Goal: Transaction & Acquisition: Obtain resource

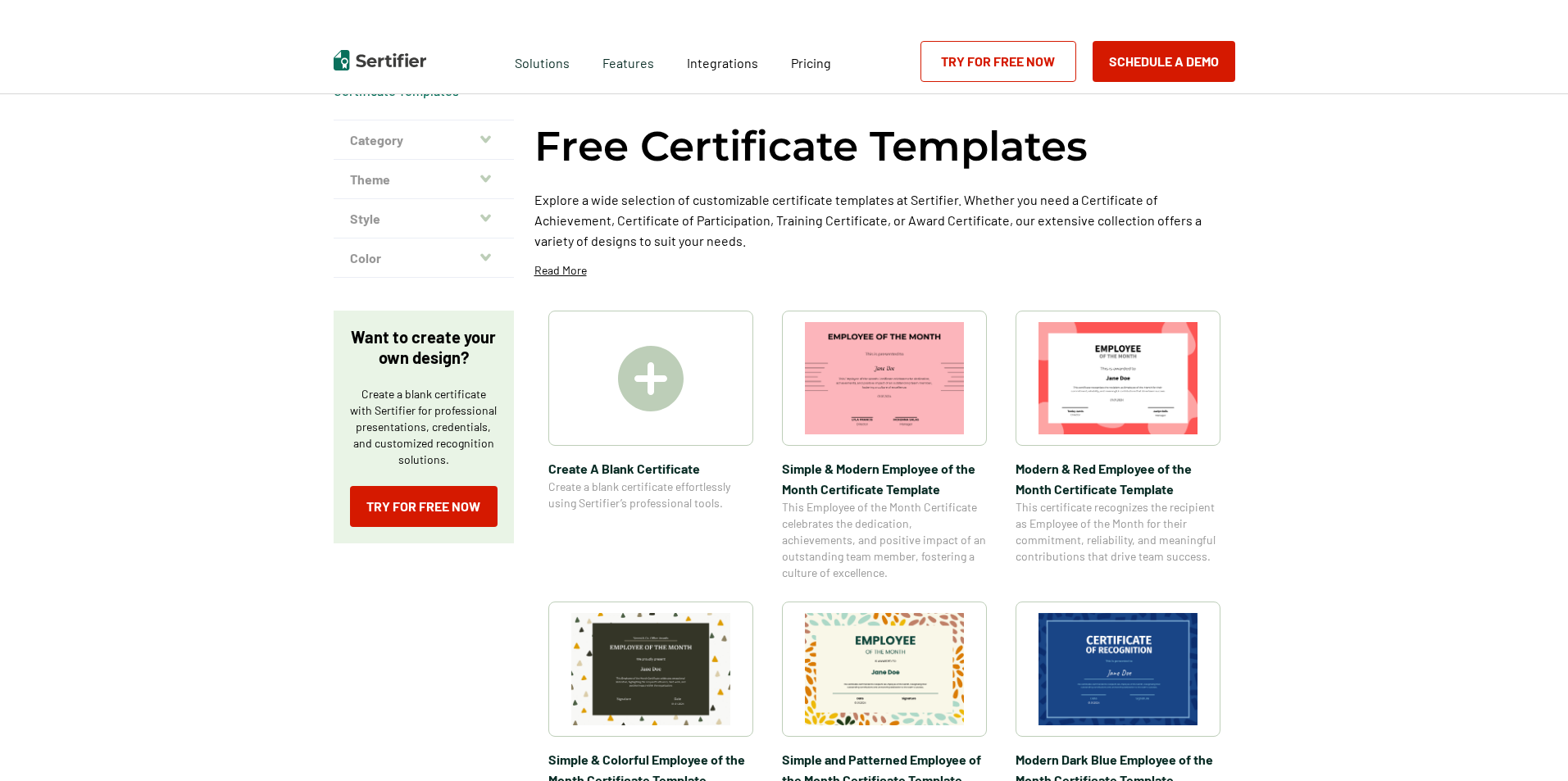
scroll to position [246, 0]
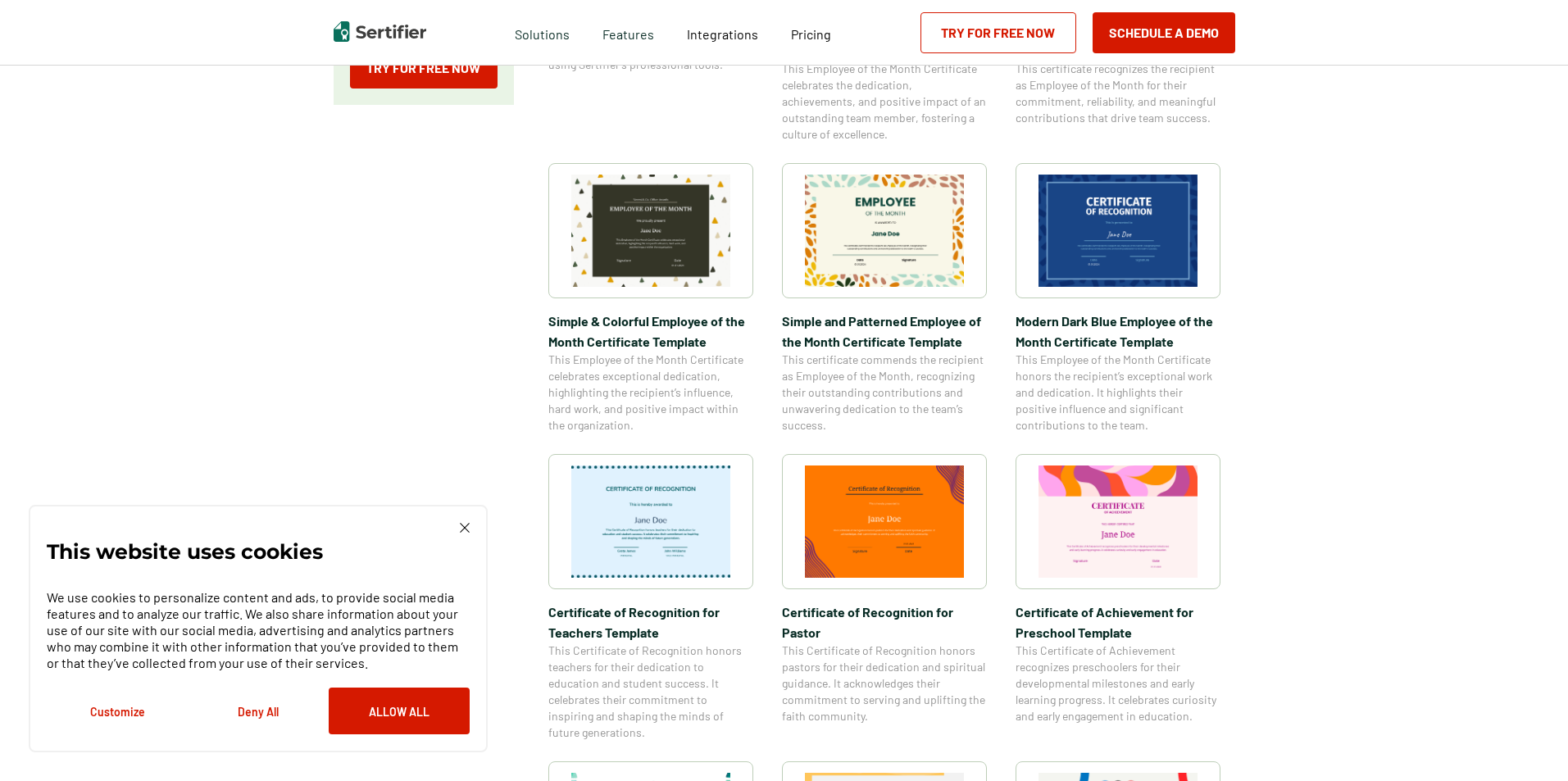
scroll to position [492, 0]
click at [1092, 224] on img at bounding box center [1117, 230] width 159 height 112
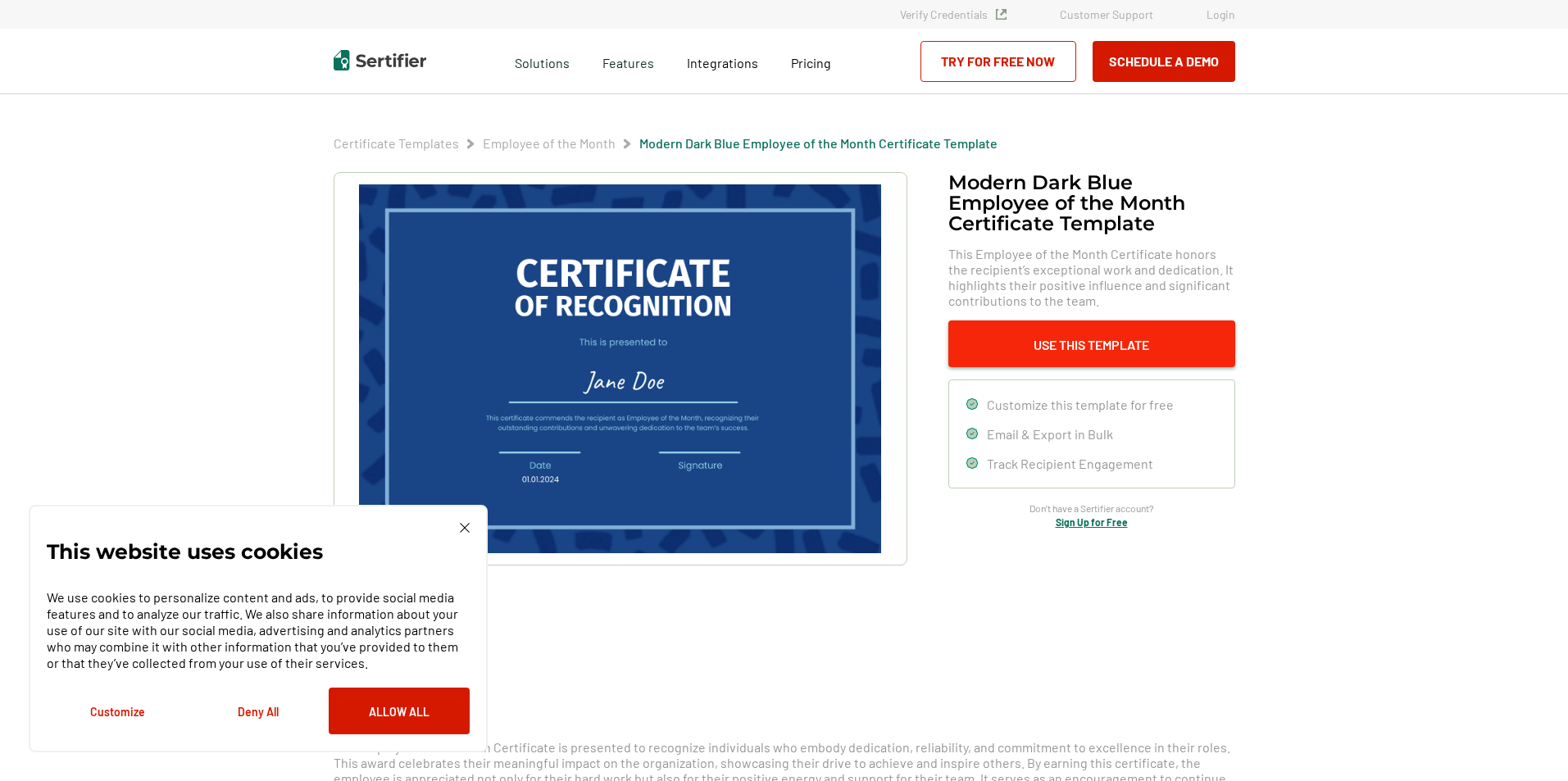
click at [1012, 333] on button "Use This Template" at bounding box center [1092, 343] width 287 height 47
click at [469, 525] on img at bounding box center [465, 528] width 10 height 10
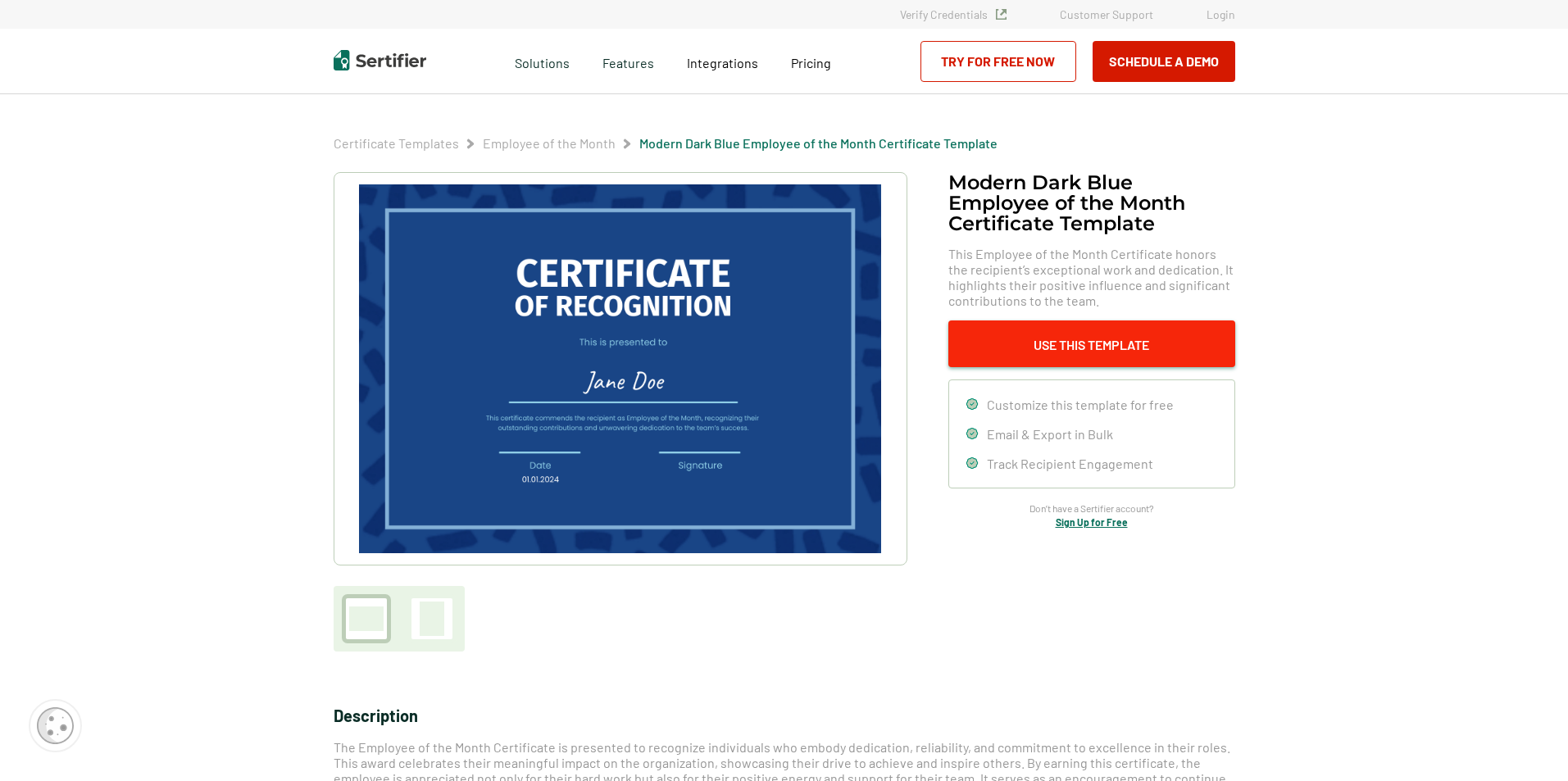
click at [1171, 342] on button "Use This Template" at bounding box center [1092, 343] width 287 height 47
